Goal: Find specific page/section: Find specific page/section

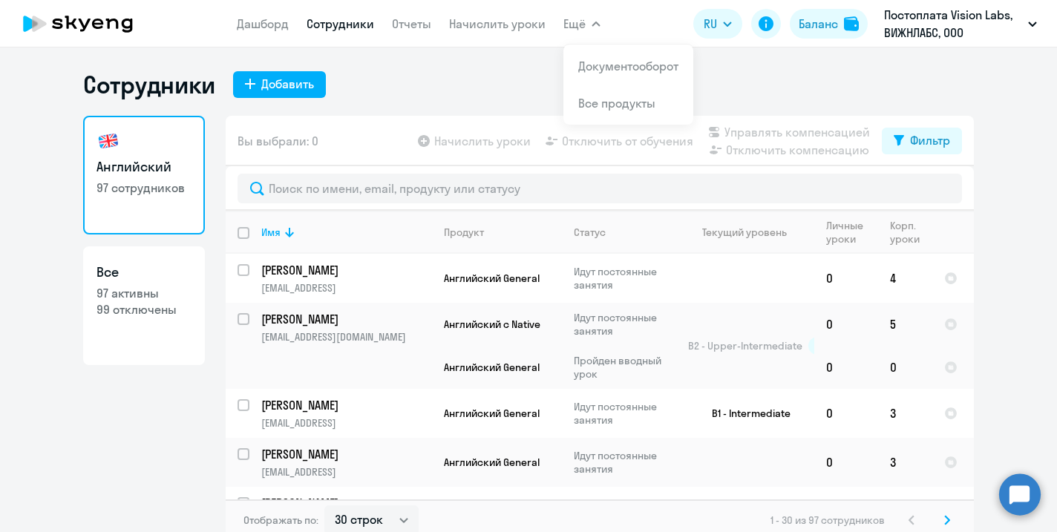
select select "30"
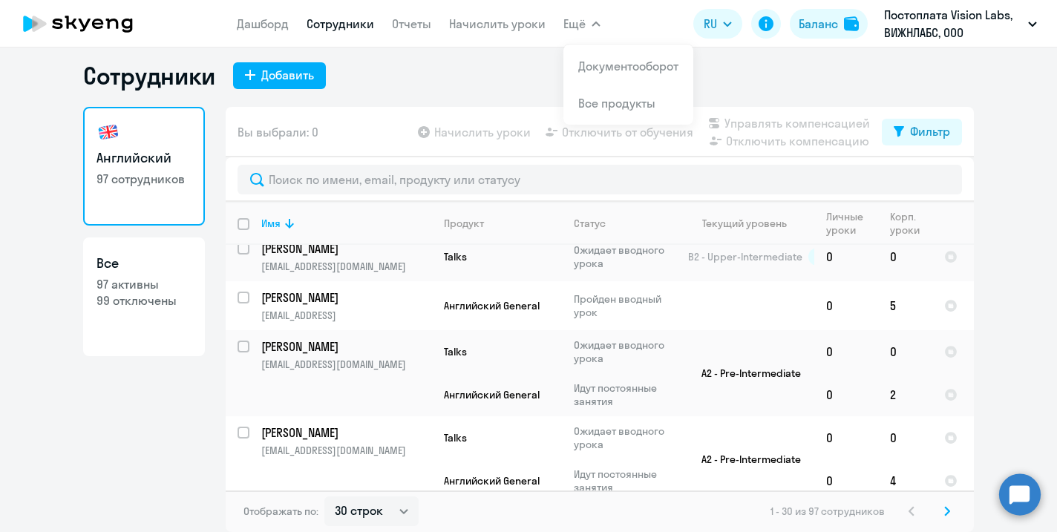
click at [592, 22] on icon "button" at bounding box center [596, 24] width 9 height 5
click at [576, 20] on span "Ещё" at bounding box center [575, 24] width 22 height 18
click at [598, 59] on link "Документооборот" at bounding box center [628, 66] width 100 height 15
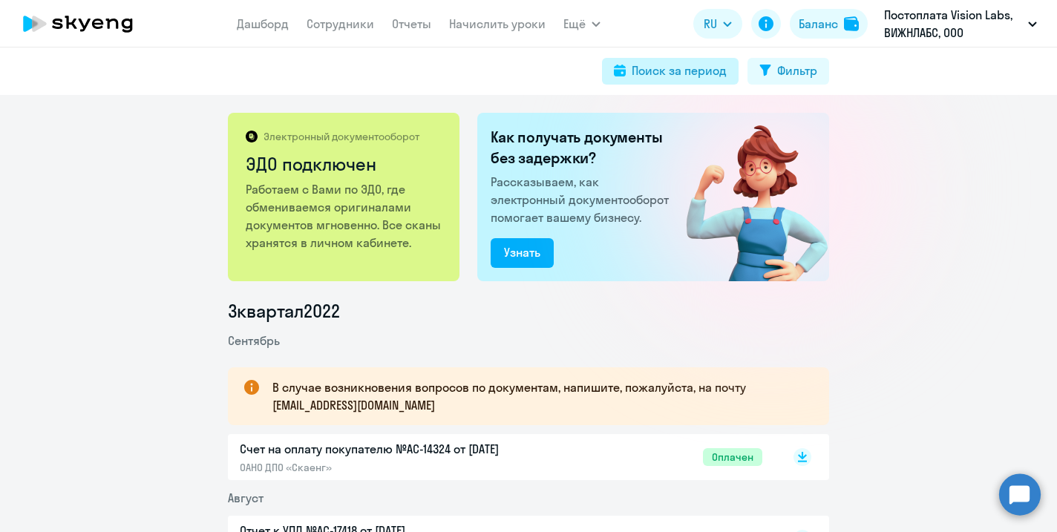
click at [710, 76] on div "Поиск за период" at bounding box center [679, 71] width 95 height 18
select select "all"
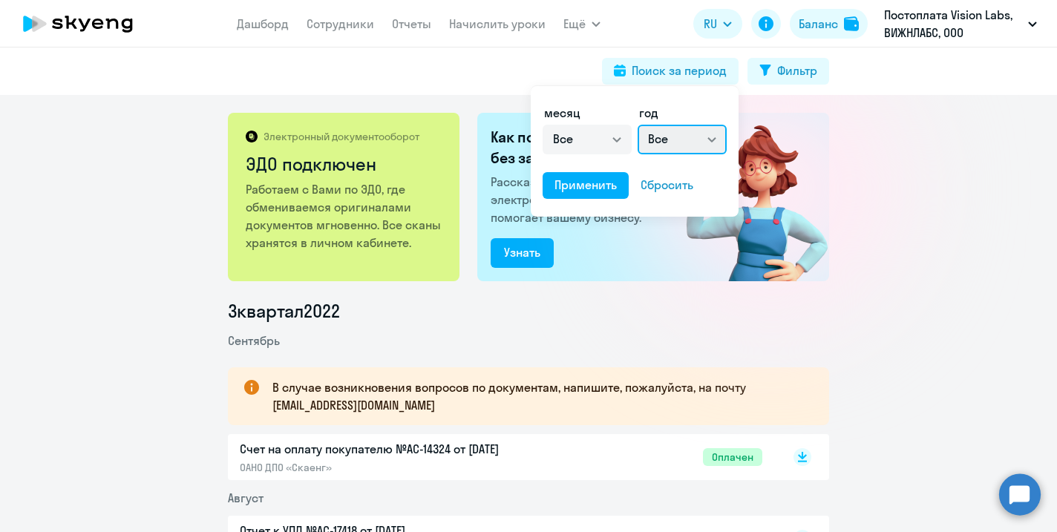
click at [665, 140] on select "Все 2025 2024 2023 2022 2021 2020 2019 2018 2017 2016" at bounding box center [682, 140] width 89 height 30
select select "2025"
click at [638, 125] on select "Все 2025 2024 2023 2022 2021 2020 2019 2018 2017 2016" at bounding box center [682, 140] width 89 height 30
click at [602, 189] on div "Применить" at bounding box center [586, 185] width 62 height 18
